Goal: Task Accomplishment & Management: Manage account settings

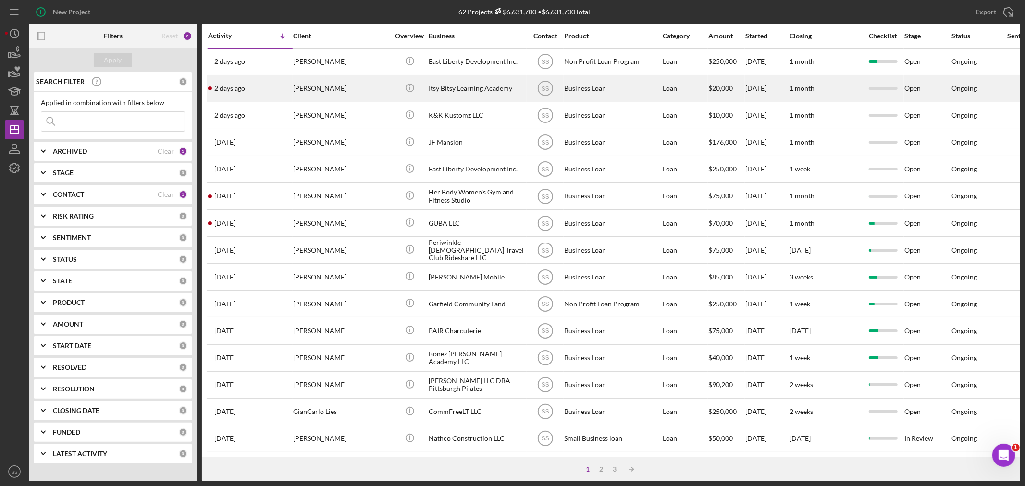
click at [422, 93] on div "Icon/Info" at bounding box center [409, 88] width 36 height 25
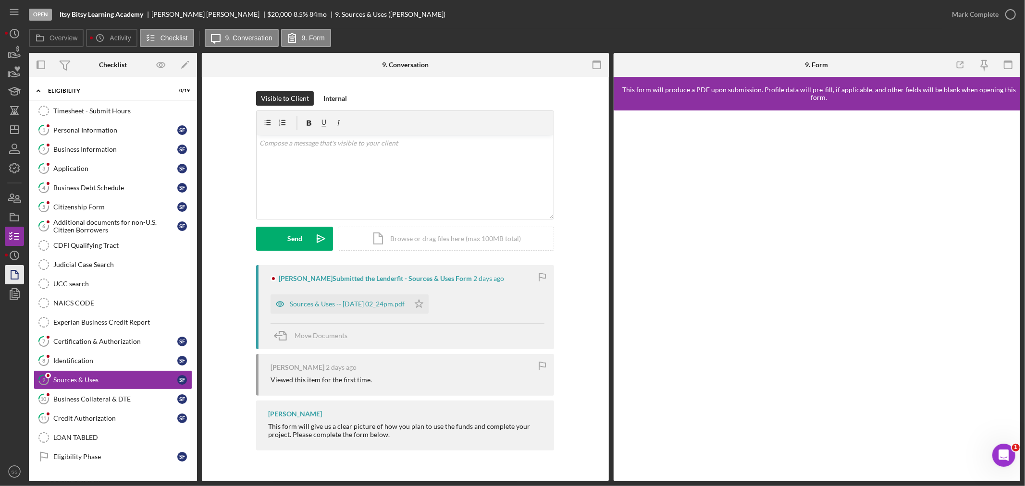
scroll to position [39, 0]
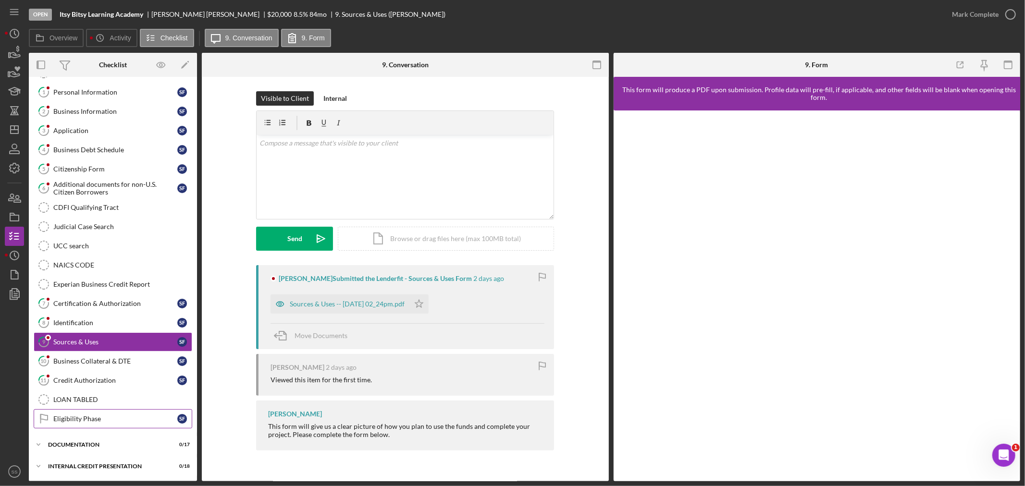
click at [77, 421] on div "Eligibility Phase" at bounding box center [115, 419] width 124 height 8
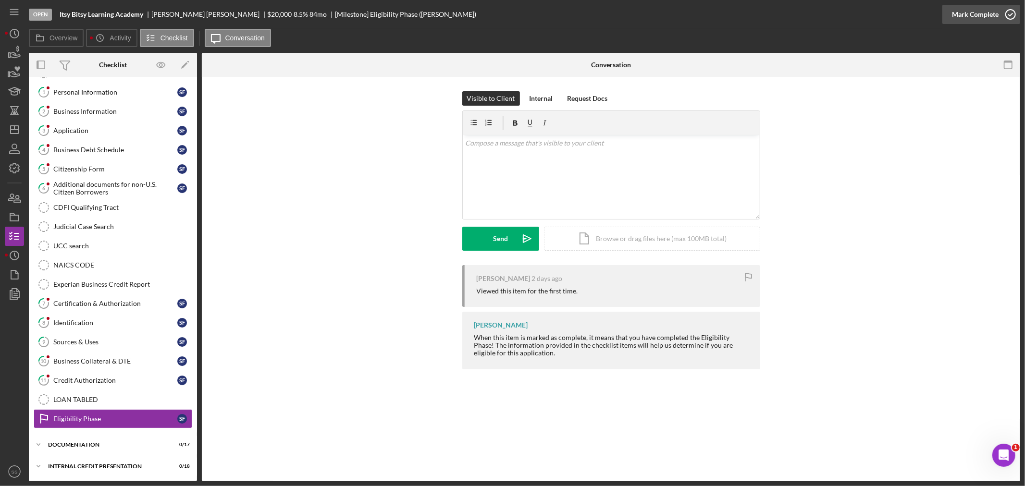
click at [1012, 17] on icon "button" at bounding box center [1010, 14] width 24 height 24
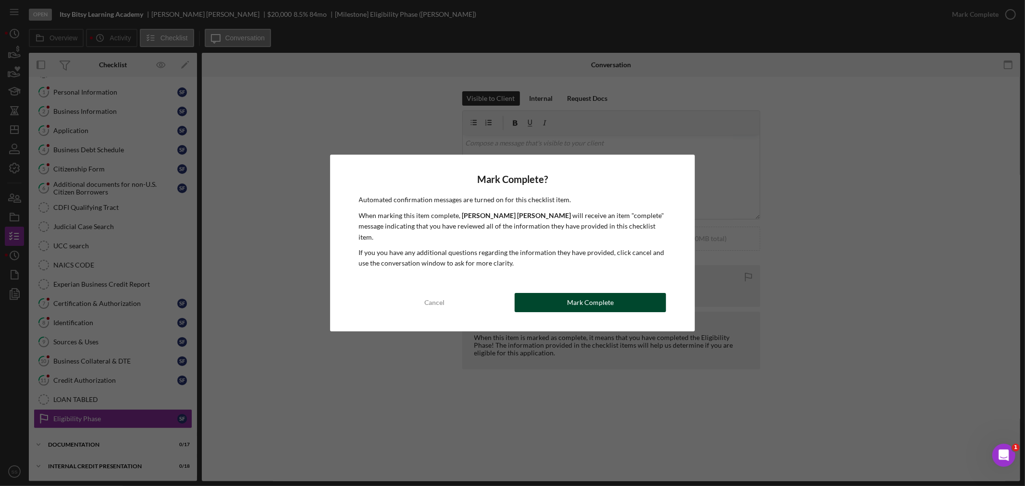
click at [611, 299] on div "Mark Complete" at bounding box center [590, 302] width 47 height 19
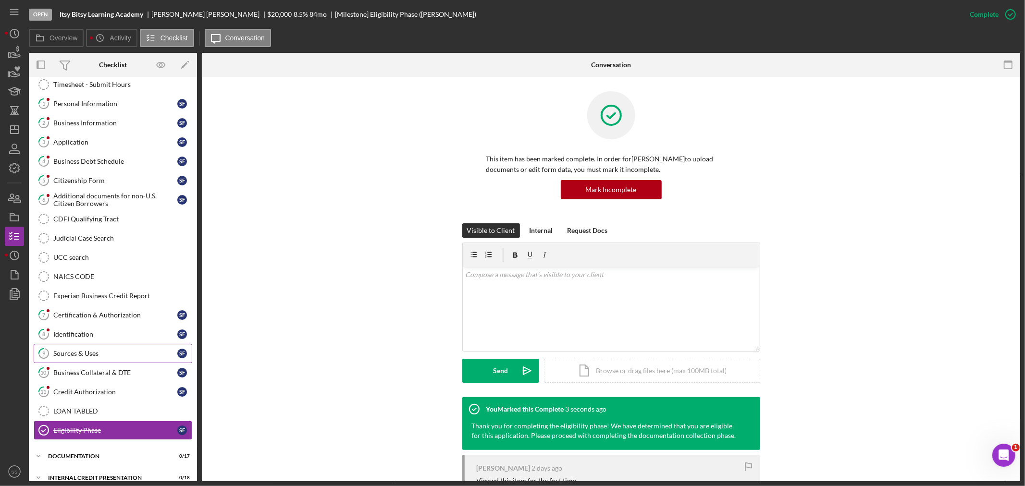
scroll to position [40, 0]
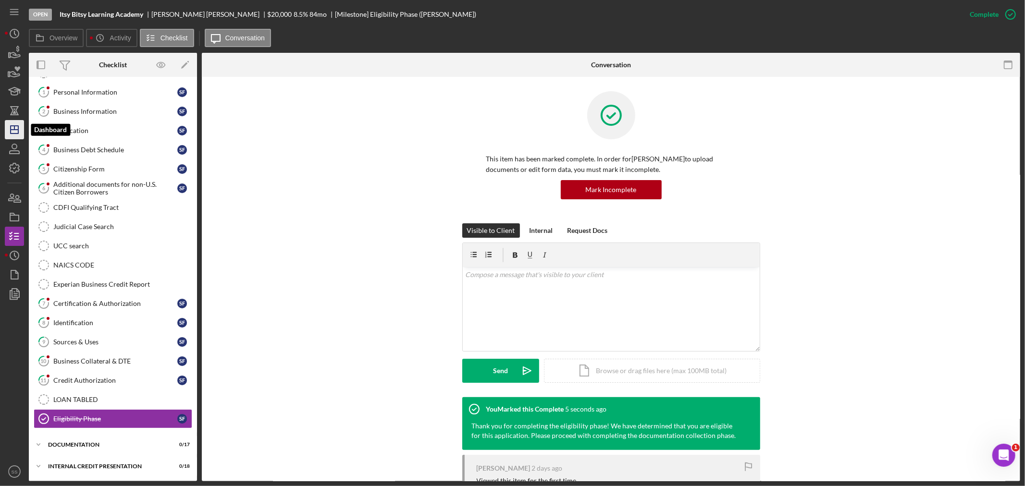
click at [22, 133] on icon "Icon/Dashboard" at bounding box center [14, 130] width 24 height 24
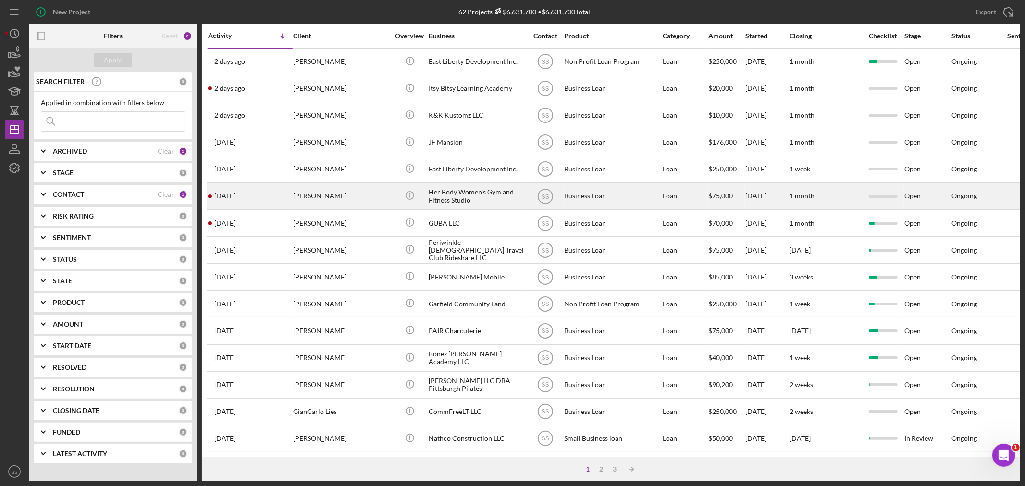
click at [324, 196] on div "[PERSON_NAME]" at bounding box center [341, 195] width 96 height 25
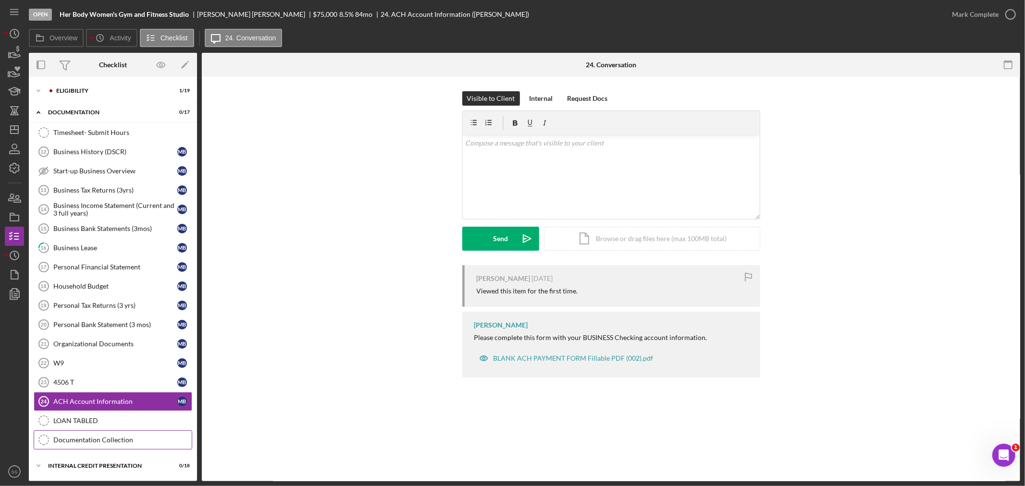
scroll to position [1, 0]
click at [76, 465] on div "Internal Credit Presentation" at bounding box center [116, 466] width 137 height 6
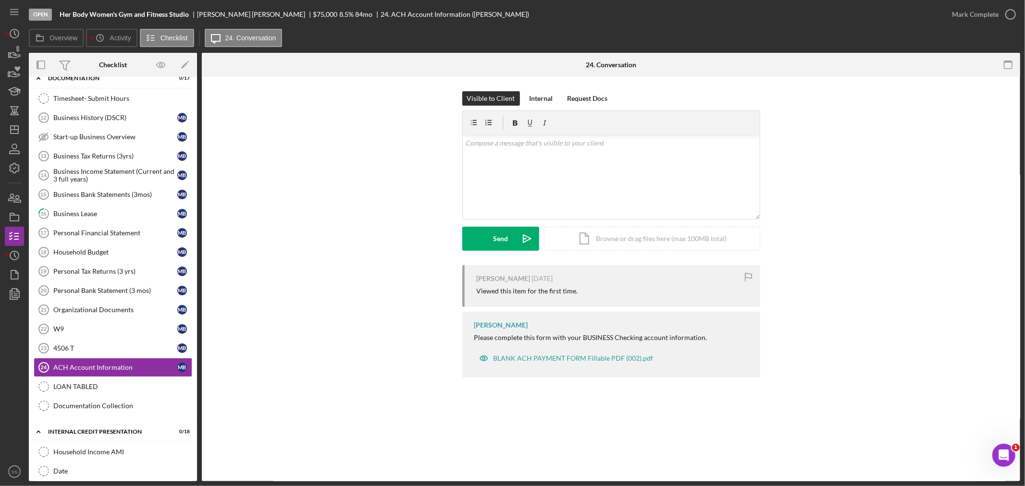
scroll to position [0, 0]
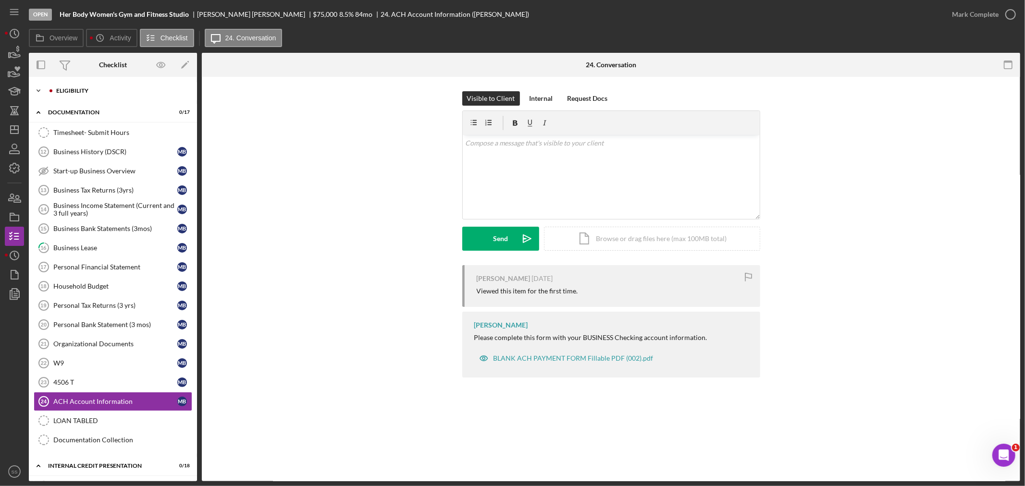
click at [92, 86] on div "Icon/Expander Eligibility 1 / 19" at bounding box center [113, 90] width 168 height 19
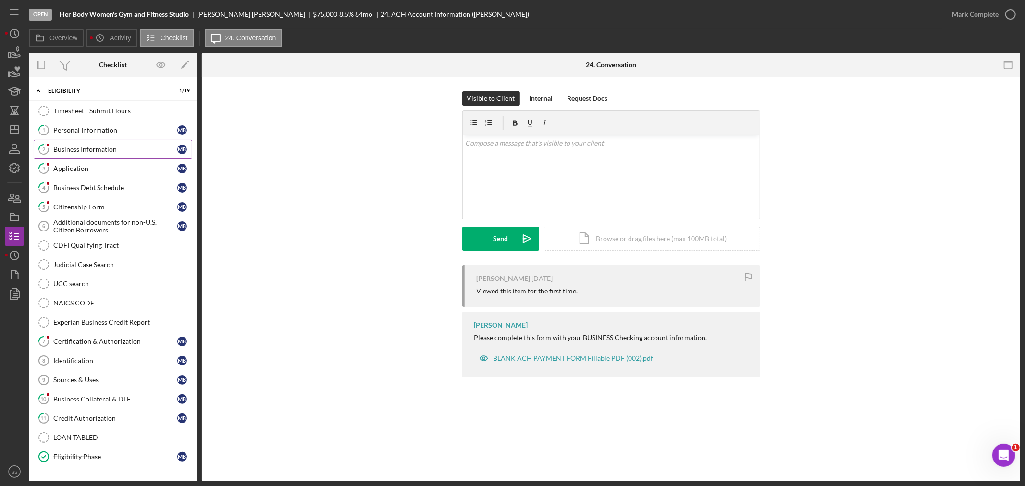
click at [67, 146] on div "Business Information" at bounding box center [115, 150] width 124 height 8
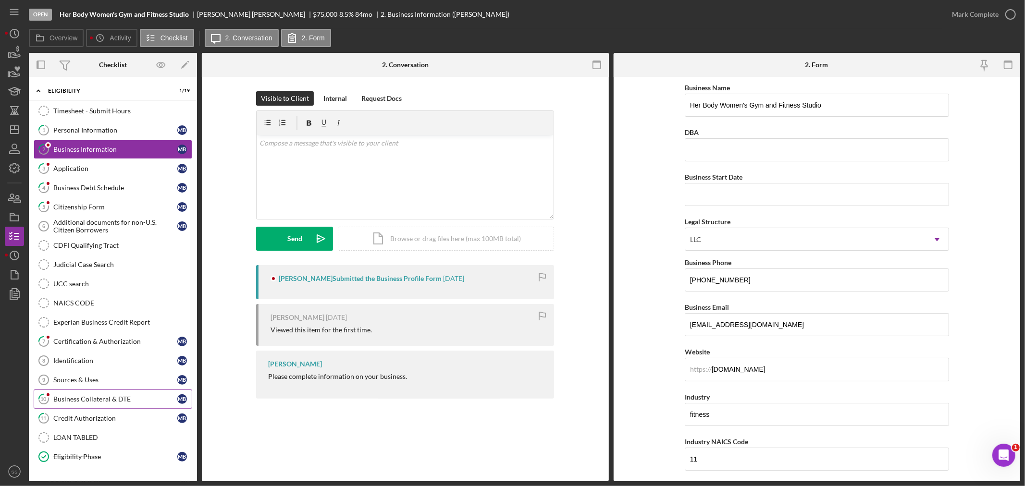
click at [94, 396] on link "10 Business Collateral & DTE M B" at bounding box center [113, 399] width 159 height 19
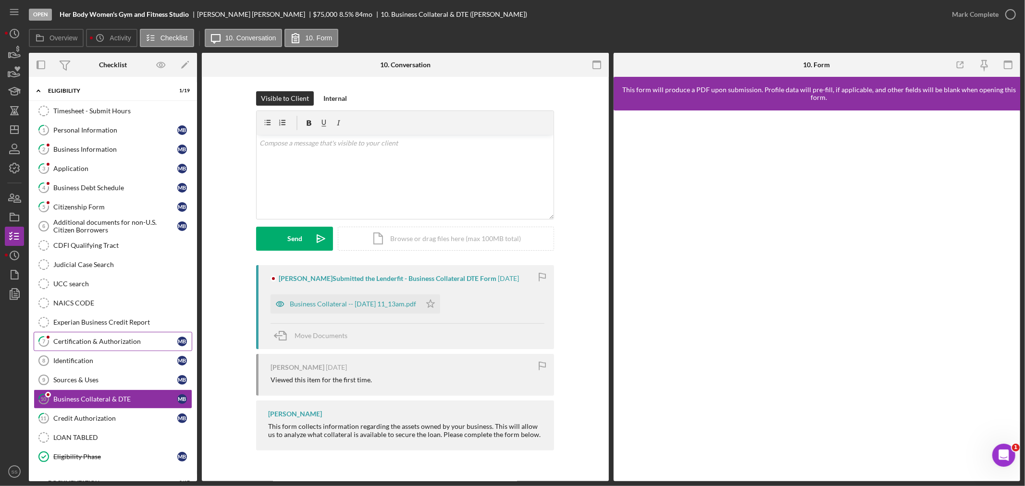
click at [92, 344] on div "Certification & Authorization" at bounding box center [115, 342] width 124 height 8
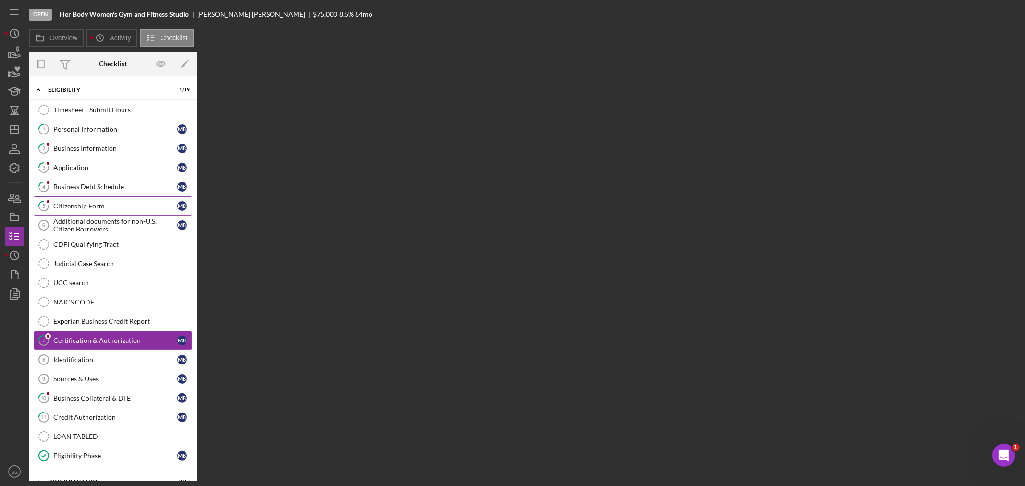
click at [69, 201] on link "5 Citizenship Form M B" at bounding box center [113, 205] width 159 height 19
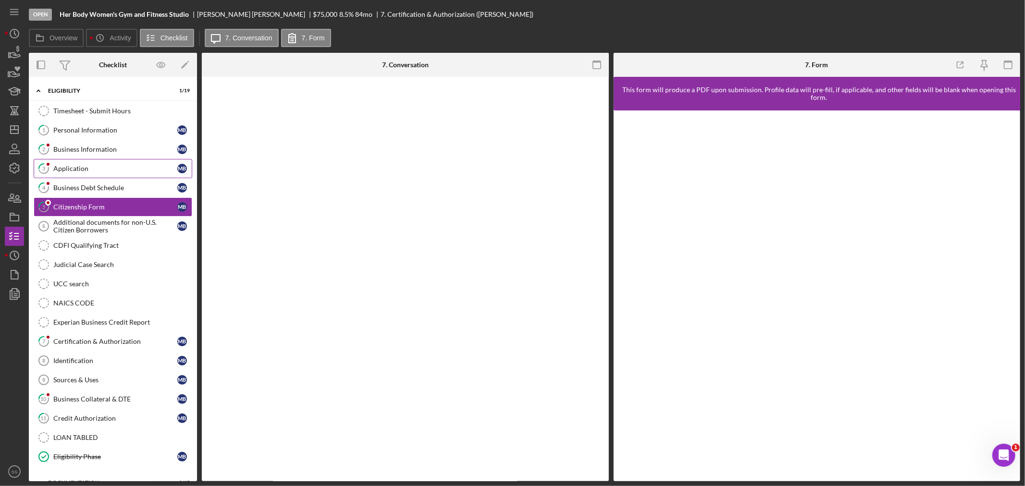
click at [71, 190] on div "Business Debt Schedule" at bounding box center [115, 188] width 124 height 8
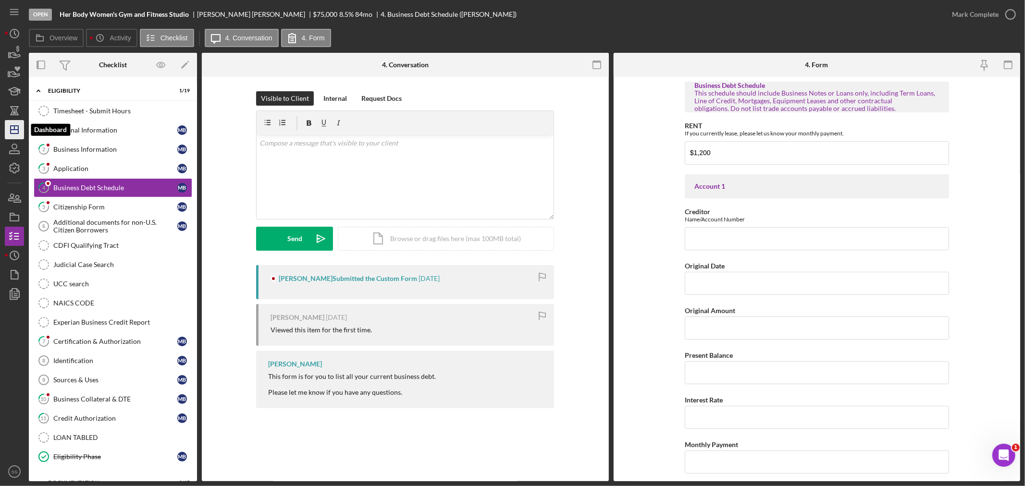
click at [12, 133] on polygon "button" at bounding box center [15, 130] width 8 height 8
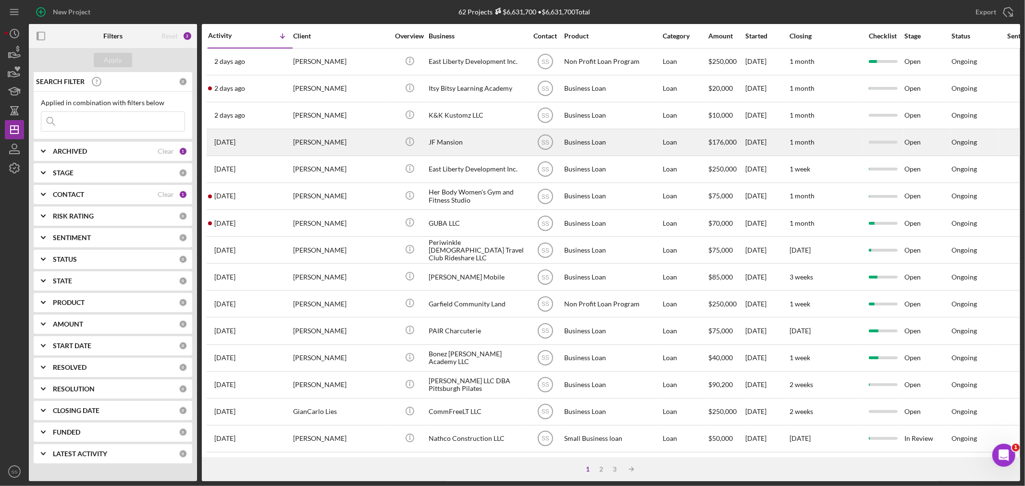
click at [318, 141] on div "[PERSON_NAME]" at bounding box center [341, 142] width 96 height 25
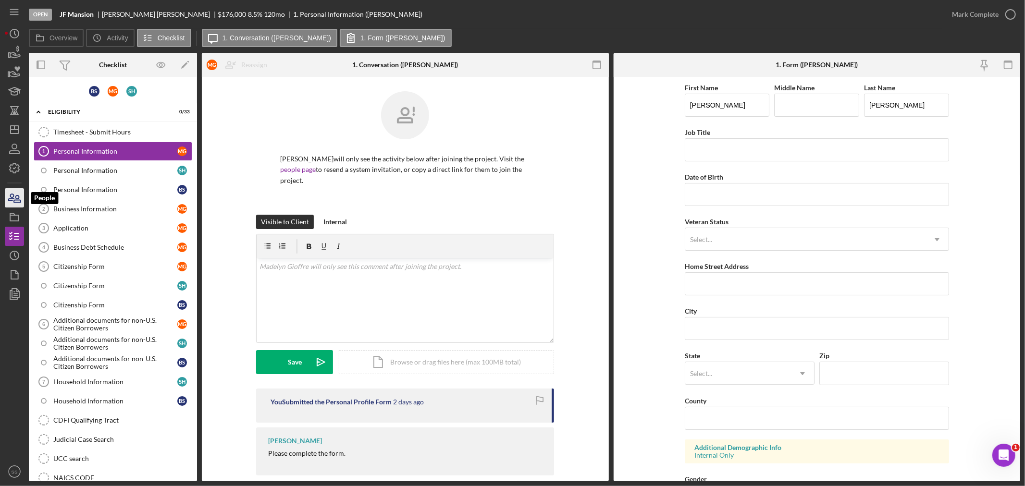
click at [15, 199] on icon "button" at bounding box center [14, 198] width 24 height 24
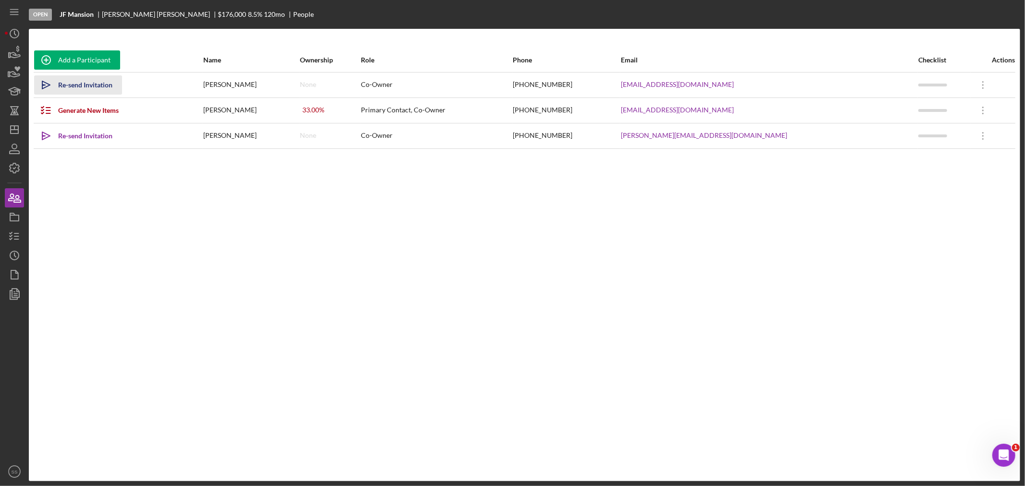
click at [91, 83] on div "Re-send Invitation" at bounding box center [85, 84] width 54 height 19
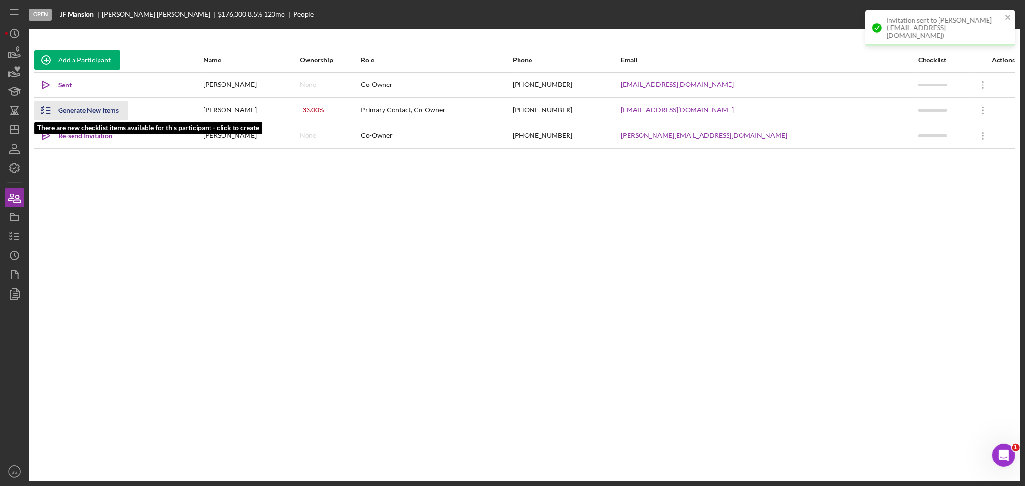
click at [90, 107] on div "Generate New Items" at bounding box center [88, 110] width 61 height 19
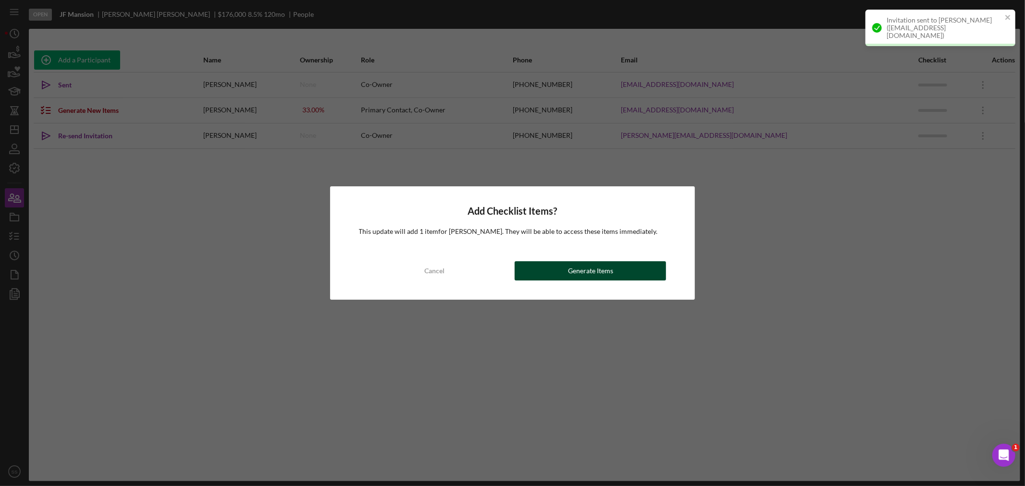
click at [557, 265] on button "Generate Items" at bounding box center [589, 270] width 151 height 19
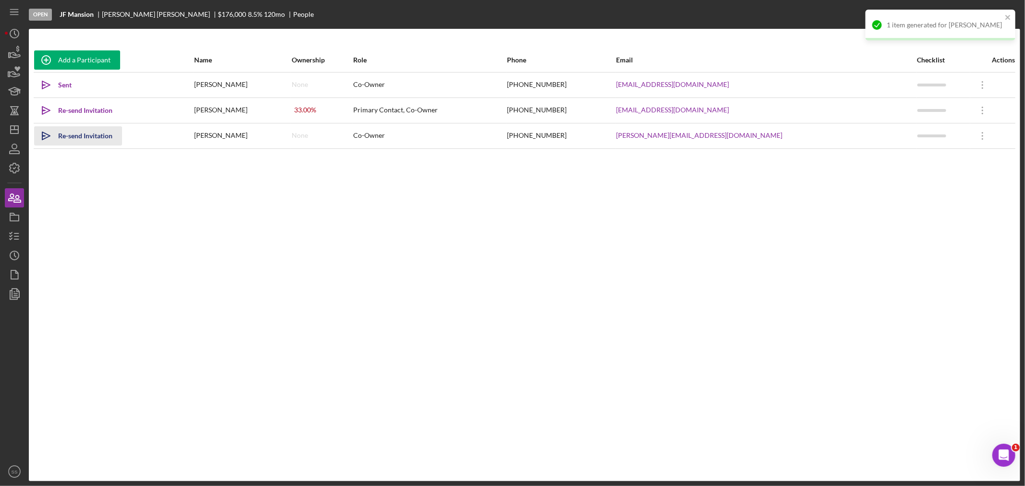
click at [109, 135] on div "Re-send Invitation" at bounding box center [85, 135] width 54 height 19
click at [94, 110] on div "Re-send Invitation" at bounding box center [85, 110] width 54 height 19
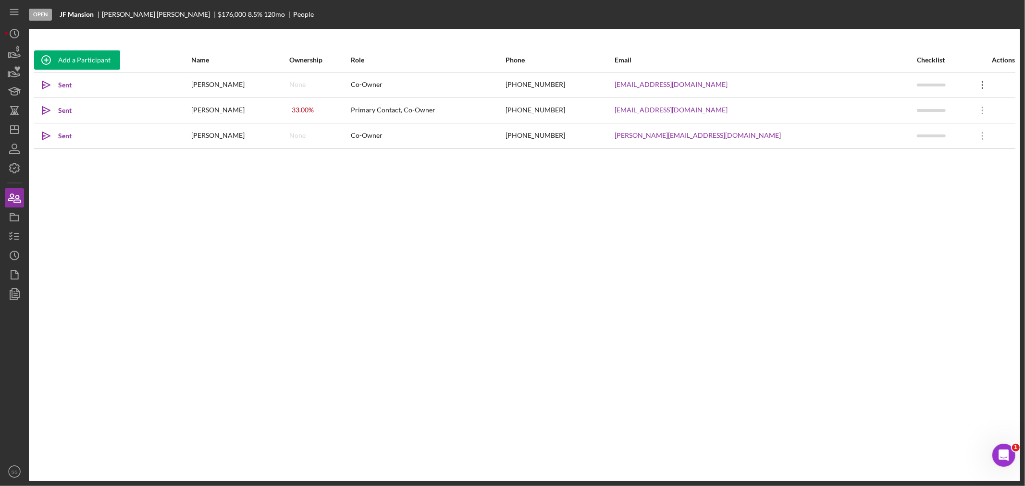
click at [971, 82] on icon "Icon/Overflow" at bounding box center [982, 85] width 24 height 24
click at [922, 127] on button "Icon/Link Get Invitation Link" at bounding box center [933, 129] width 106 height 19
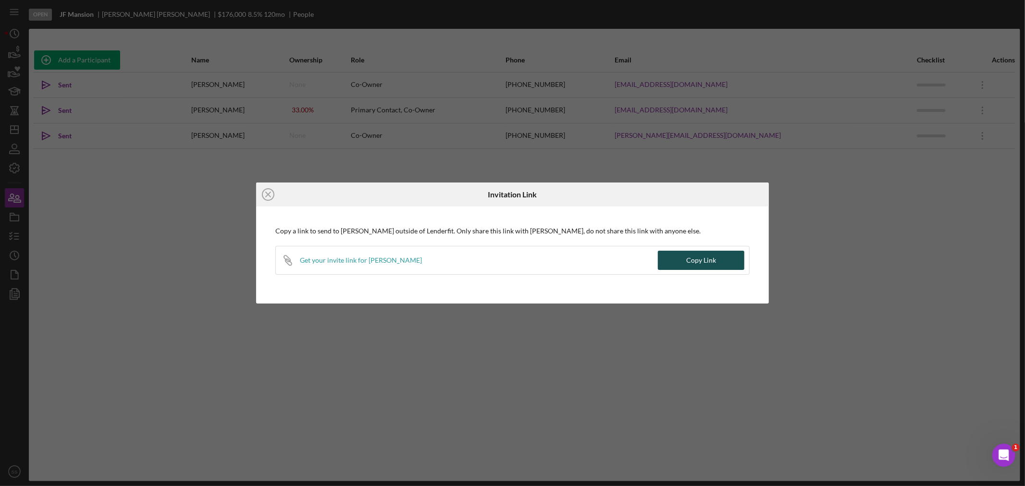
click at [714, 260] on div "Copy Link" at bounding box center [701, 260] width 30 height 19
